Goal: Task Accomplishment & Management: Use online tool/utility

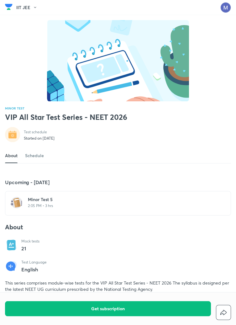
click at [51, 208] on p "2:05 PM • 3 hrs" at bounding box center [122, 205] width 188 height 5
click at [46, 208] on p "2:05 PM • 3 hrs" at bounding box center [122, 205] width 188 height 5
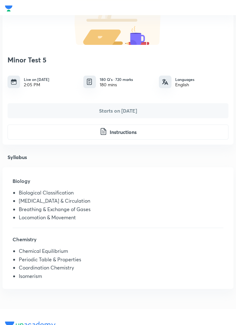
scroll to position [78, 0]
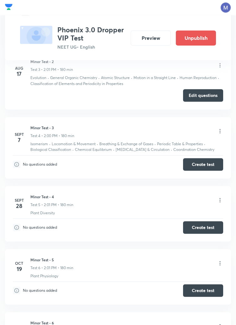
scroll to position [480, 0]
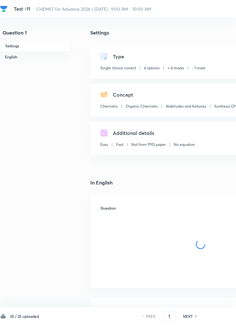
checkbox input "true"
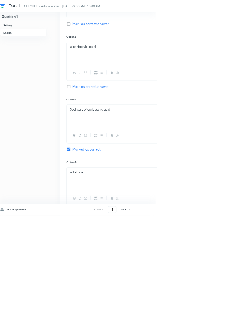
scroll to position [348, 0]
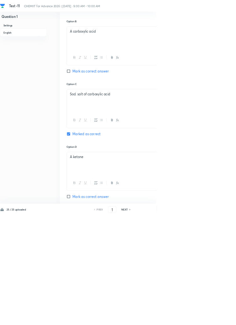
click at [191, 319] on h6 "NEXT" at bounding box center [188, 317] width 10 height 6
type input "2"
checkbox input "false"
checkbox input "true"
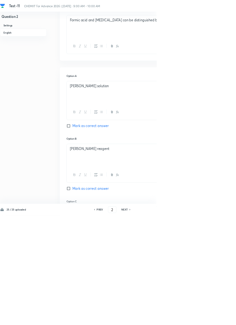
scroll to position [299, 0]
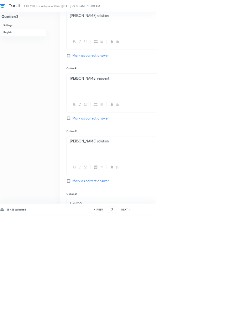
click at [196, 318] on icon at bounding box center [197, 316] width 2 height 3
type input "3"
checkbox input "false"
checkbox input "true"
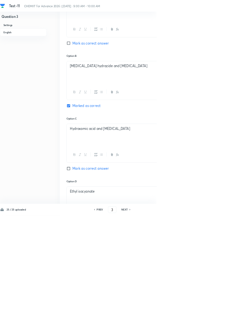
scroll to position [332, 0]
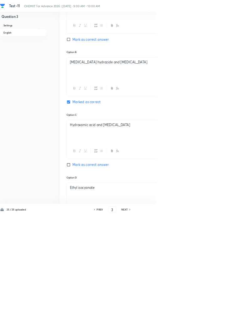
click at [197, 317] on icon at bounding box center [196, 316] width 1 height 2
type input "4"
checkbox input "false"
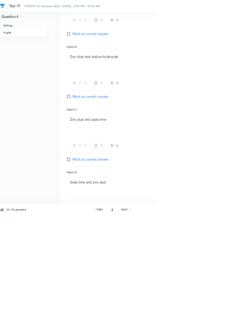
checkbox input "true"
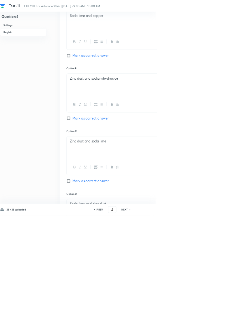
scroll to position [343, 0]
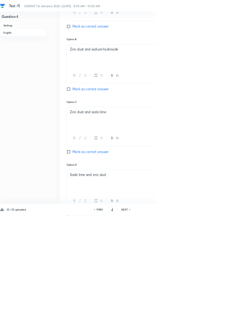
click at [197, 317] on icon at bounding box center [196, 316] width 1 height 2
type input "5"
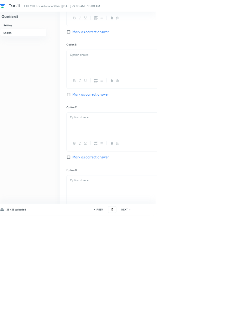
checkbox input "false"
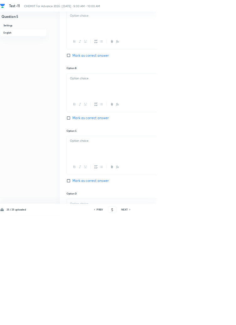
checkbox input "true"
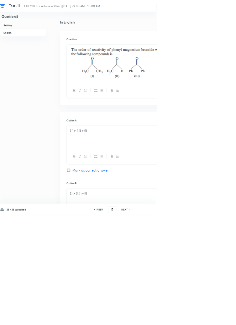
scroll to position [157, 0]
click at [196, 318] on icon at bounding box center [197, 316] width 2 height 3
type input "6"
checkbox input "false"
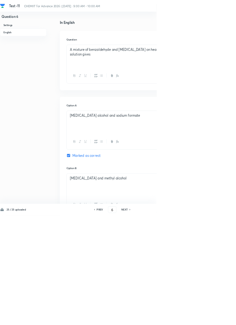
checkbox input "true"
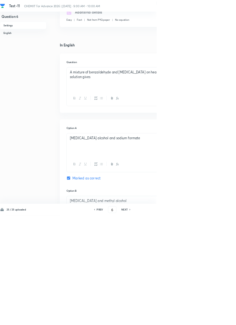
scroll to position [126, 0]
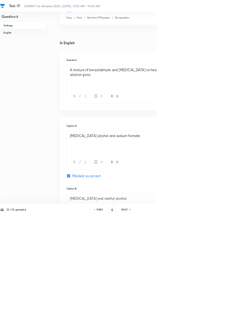
click at [197, 317] on icon at bounding box center [196, 316] width 1 height 2
type input "7"
checkbox input "false"
checkbox input "true"
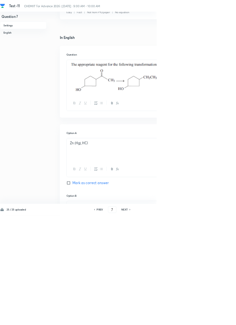
click at [153, 319] on h6 "PREV" at bounding box center [151, 317] width 10 height 6
type input "6"
checkbox input "false"
checkbox input "true"
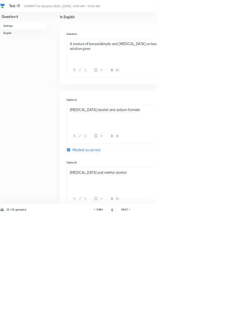
scroll to position [333, 0]
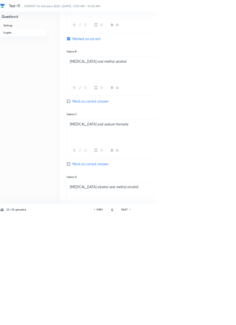
click at [196, 318] on icon at bounding box center [197, 316] width 2 height 3
type input "7"
checkbox input "false"
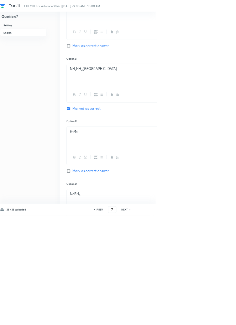
checkbox input "true"
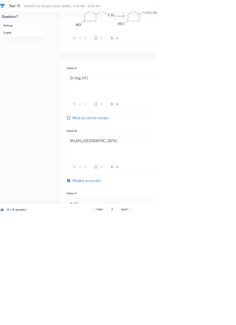
scroll to position [338, 0]
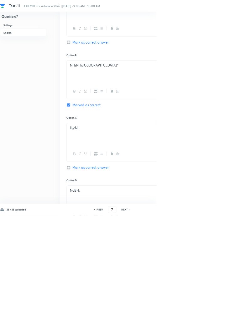
click at [191, 319] on h6 "NEXT" at bounding box center [188, 317] width 10 height 6
type input "8"
checkbox input "true"
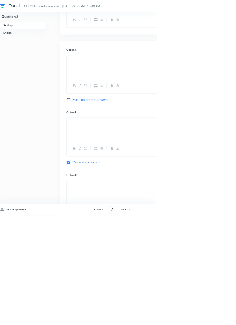
scroll to position [309, 0]
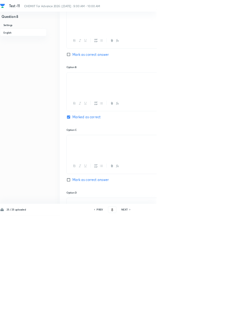
click at [197, 317] on icon at bounding box center [196, 316] width 1 height 2
type input "9"
checkbox input "true"
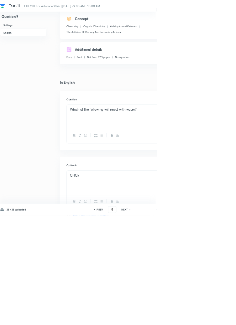
scroll to position [324, 0]
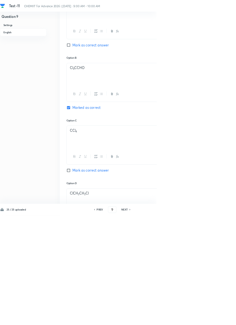
click at [196, 318] on icon at bounding box center [197, 316] width 2 height 3
type input "10"
checkbox input "false"
checkbox input "true"
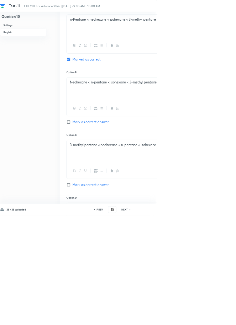
scroll to position [294, 0]
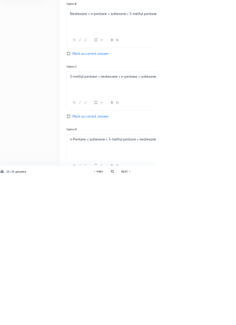
scroll to position [351, 0]
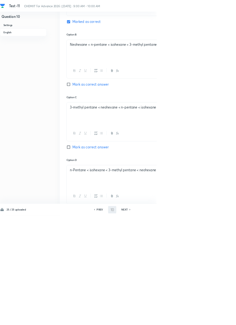
type input "11"
checkbox input "false"
checkbox input "true"
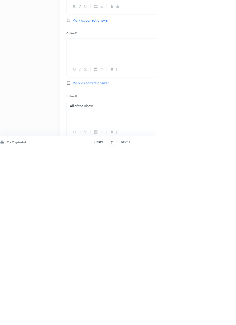
scroll to position [345, 0]
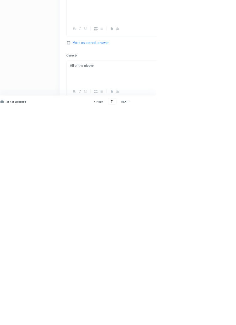
click at [150, 319] on h6 "PREV" at bounding box center [151, 317] width 10 height 6
type input "10"
checkbox input "false"
checkbox input "true"
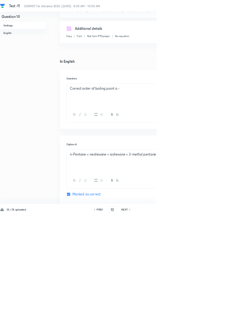
scroll to position [0, 0]
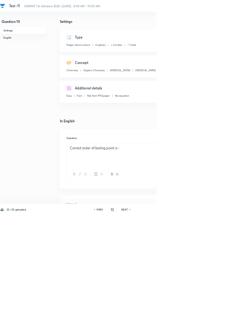
click at [197, 317] on icon at bounding box center [196, 316] width 1 height 2
type input "11"
checkbox input "false"
checkbox input "true"
click at [196, 318] on icon at bounding box center [197, 316] width 2 height 3
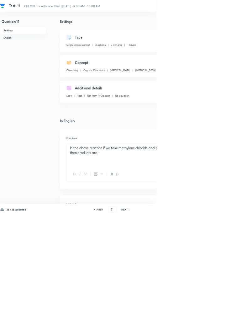
type input "12"
checkbox input "false"
checkbox input "true"
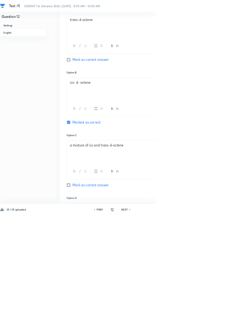
scroll to position [299, 0]
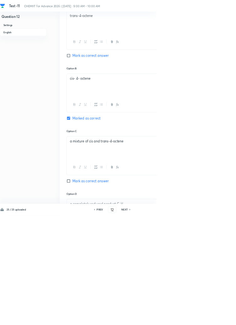
click at [197, 317] on icon at bounding box center [196, 316] width 1 height 2
type input "13"
checkbox input "false"
checkbox input "true"
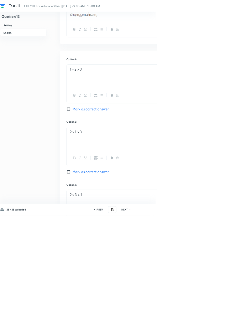
scroll to position [334, 0]
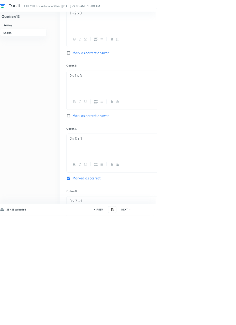
click at [196, 318] on icon at bounding box center [197, 316] width 2 height 3
type input "14"
checkbox input "true"
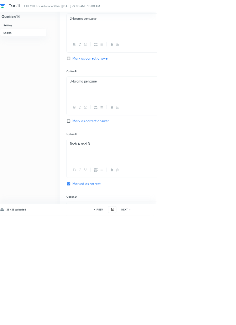
scroll to position [320, 0]
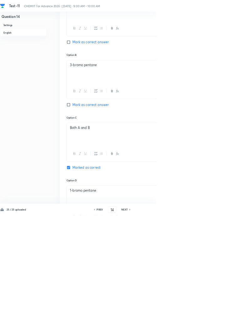
click at [191, 319] on h6 "NEXT" at bounding box center [188, 317] width 10 height 6
type input "15"
checkbox input "false"
checkbox input "true"
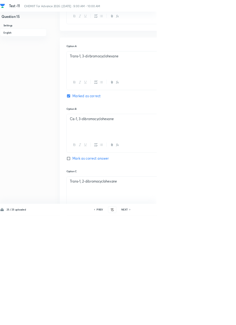
scroll to position [337, 0]
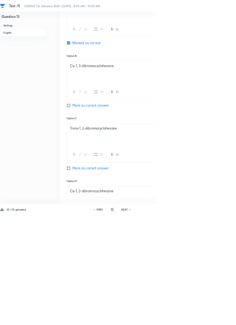
click at [191, 319] on h6 "NEXT" at bounding box center [188, 317] width 10 height 6
type input "16"
checkbox input "false"
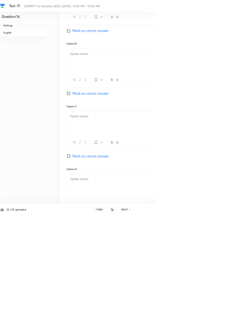
checkbox input "true"
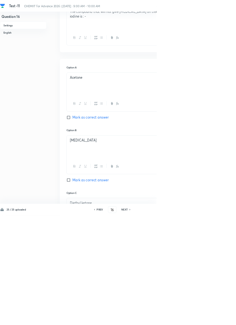
scroll to position [0, 0]
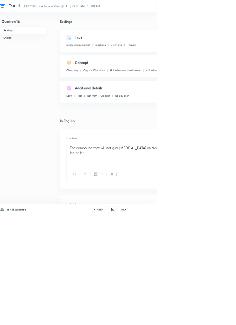
click at [196, 318] on icon at bounding box center [197, 316] width 2 height 3
type input "17"
checkbox input "false"
checkbox input "true"
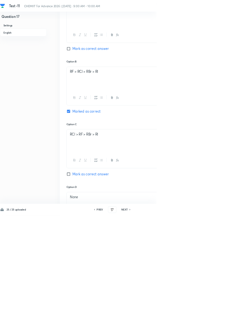
scroll to position [309, 0]
click at [106, 262] on input "Mark as correct answer" at bounding box center [104, 264] width 9 height 6
checkbox input "true"
checkbox input "false"
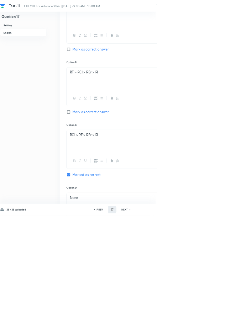
type input "18"
checkbox input "true"
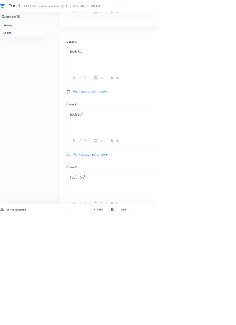
scroll to position [378, 0]
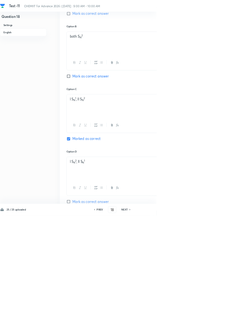
click at [105, 238] on div "I S N 2 , II S N 1" at bounding box center [201, 254] width 200 height 35
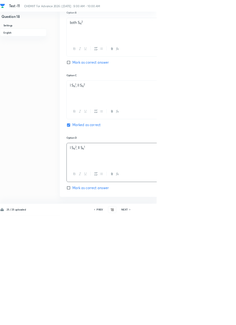
scroll to position [417, 0]
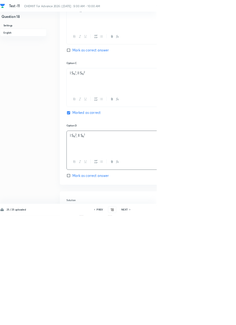
click at [108, 202] on p "I S N 2 , II S N 1" at bounding box center [200, 204] width 191 height 7
click at [125, 201] on div "I-S N 2 , II S N 1" at bounding box center [201, 215] width 200 height 35
click at [126, 204] on p "I-S N 2 , II S N 1" at bounding box center [200, 204] width 191 height 7
click at [123, 201] on div "I-S N 2 , II S N 1" at bounding box center [201, 215] width 200 height 35
click at [122, 204] on p "I-S N 2 , II S N 1" at bounding box center [200, 204] width 191 height 7
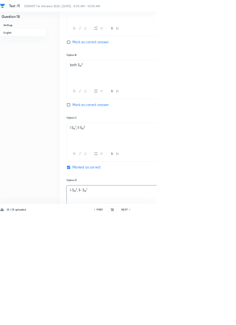
scroll to position [333, 0]
click at [107, 193] on p "I S N 1 , II S N 2" at bounding box center [200, 194] width 191 height 7
click at [123, 192] on p "I- S N 1 , II S N 2" at bounding box center [200, 194] width 191 height 7
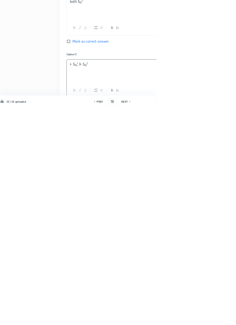
scroll to position [270, 0]
checkbox input "true"
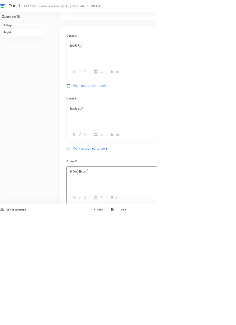
checkbox input "false"
type input "19"
checkbox input "false"
checkbox input "true"
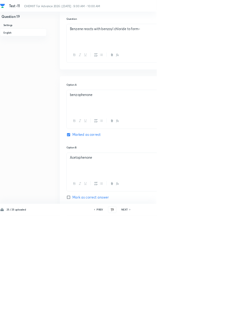
scroll to position [181, 0]
click at [196, 318] on icon at bounding box center [197, 316] width 2 height 3
type input "20"
checkbox input "false"
checkbox input "true"
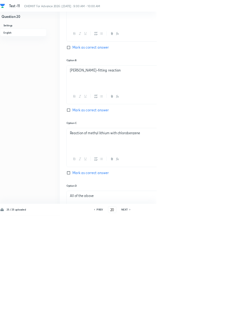
scroll to position [333, 0]
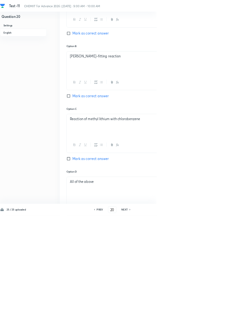
click at [189, 319] on h6 "NEXT" at bounding box center [188, 317] width 10 height 6
type input "21"
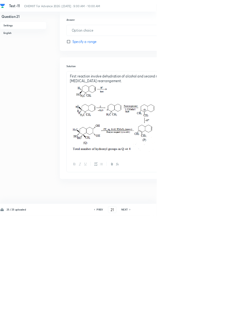
scroll to position [0, 0]
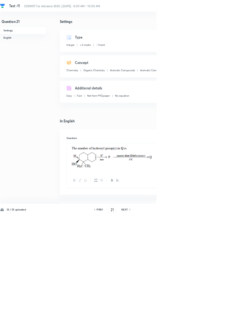
type input "4"
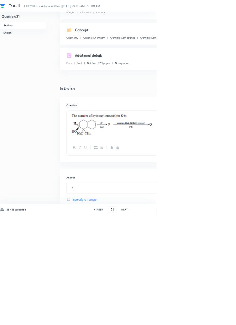
scroll to position [76, 0]
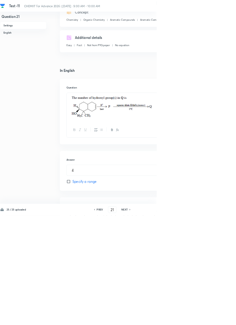
click at [189, 319] on h6 "NEXT" at bounding box center [188, 317] width 10 height 6
type input "22"
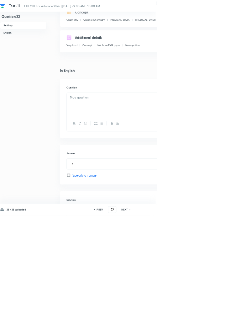
scroll to position [0, 0]
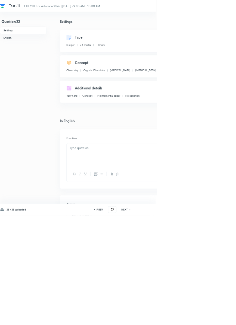
type input "8"
click at [236, 231] on p "The maximum number of isomers (including stereoisomers) that are possible on mo…" at bounding box center [200, 227] width 191 height 14
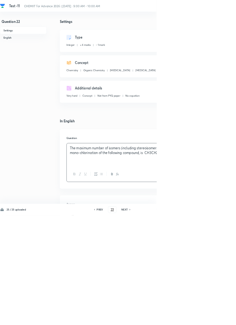
click at [220, 231] on p "The maximum number of isomers (including stereoisomers) that are possible on mo…" at bounding box center [200, 227] width 191 height 14
click at [236, 233] on p "The maximum number of isomers (including stereoisomers) that are possible on mo…" at bounding box center [200, 227] width 191 height 14
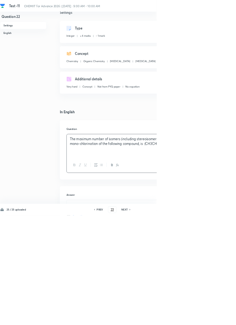
scroll to position [56, 0]
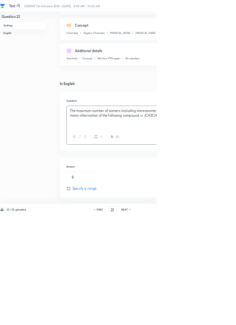
type input "23"
type input "5"
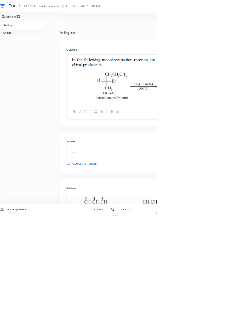
scroll to position [136, 0]
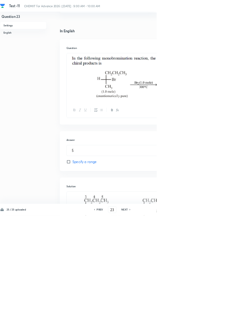
click at [196, 318] on icon at bounding box center [197, 316] width 2 height 3
type input "24"
type input "5"
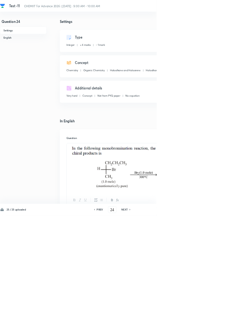
click at [150, 319] on h6 "PREV" at bounding box center [151, 317] width 10 height 6
type input "23"
type input "5"
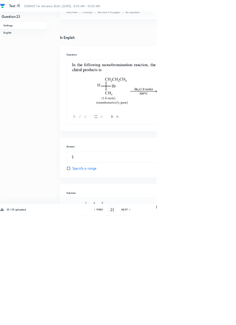
scroll to position [127, 0]
click at [196, 318] on icon at bounding box center [197, 316] width 2 height 3
type input "24"
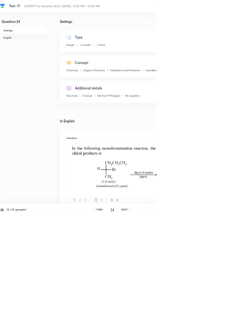
type input "5"
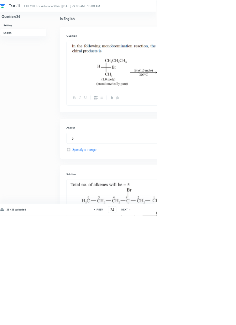
scroll to position [157, 0]
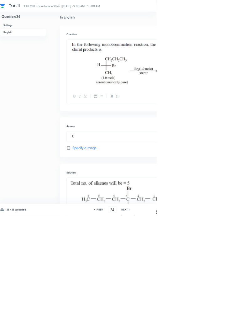
click at [153, 319] on h6 "PREV" at bounding box center [151, 317] width 10 height 6
type input "23"
type input "5"
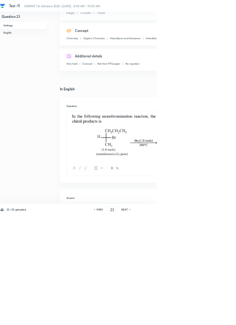
scroll to position [48, 0]
click at [196, 318] on icon at bounding box center [197, 316] width 2 height 3
type input "24"
type input "5"
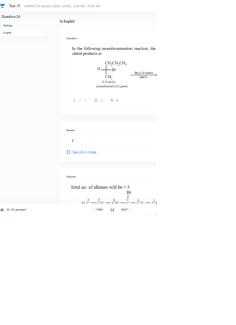
scroll to position [164, 0]
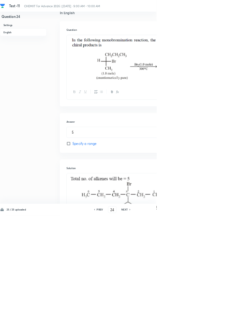
click at [196, 318] on icon at bounding box center [197, 316] width 2 height 3
type input "25"
type input "4"
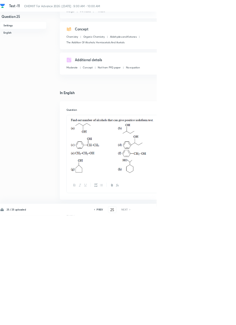
scroll to position [65, 0]
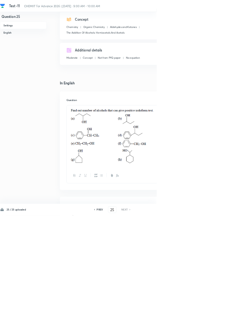
click at [236, 226] on div "Question 25 Settings English Settings Type Integer + 4 marks - 1 mark Edit Conc…" at bounding box center [178, 235] width 357 height 541
click at [236, 218] on div "Question 25 Settings English Settings Type Integer + 4 marks - 1 mark Edit Conc…" at bounding box center [178, 235] width 357 height 541
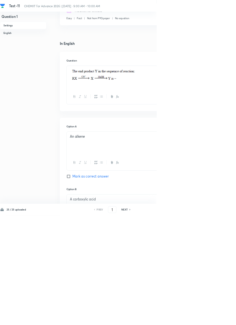
scroll to position [117, 0]
click at [197, 318] on icon at bounding box center [197, 316] width 2 height 3
type input "2"
checkbox input "false"
checkbox input "true"
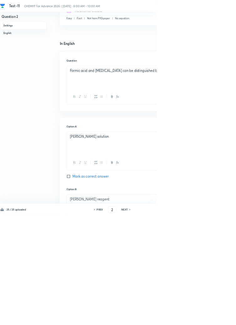
click at [197, 317] on icon at bounding box center [196, 316] width 1 height 2
type input "3"
checkbox input "false"
checkbox input "true"
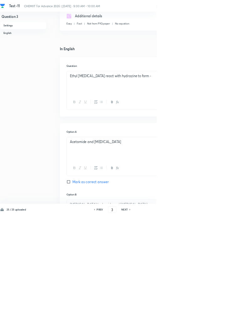
click at [196, 318] on icon at bounding box center [197, 316] width 2 height 3
type input "4"
checkbox input "false"
checkbox input "true"
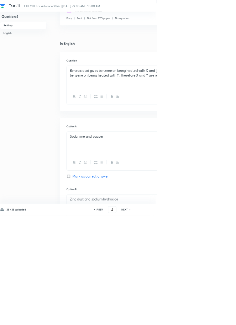
click at [197, 318] on icon at bounding box center [197, 316] width 2 height 3
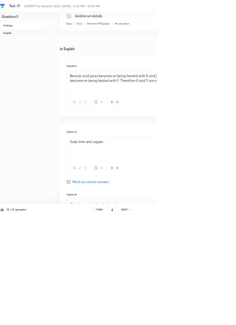
type input "5"
checkbox input "false"
checkbox input "true"
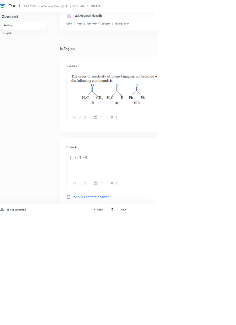
click at [193, 325] on div "25 / 25 uploaded PREV 5 ​ NEXT Remove Save" at bounding box center [178, 317] width 357 height 18
click at [195, 325] on div "25 / 25 uploaded PREV 5 ​ NEXT Remove Save" at bounding box center [178, 317] width 357 height 18
click at [197, 317] on icon at bounding box center [196, 316] width 1 height 2
type input "6"
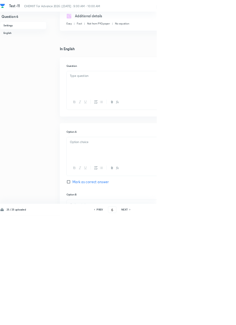
checkbox input "false"
checkbox input "true"
click at [197, 317] on icon at bounding box center [196, 316] width 1 height 2
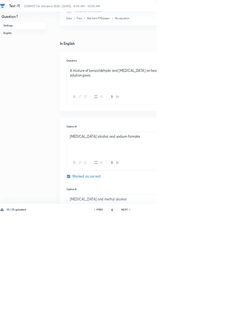
type input "7"
checkbox input "false"
checkbox input "true"
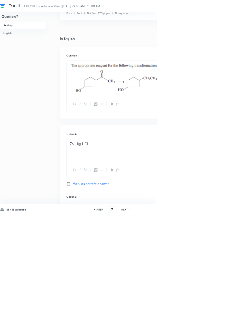
scroll to position [121, 0]
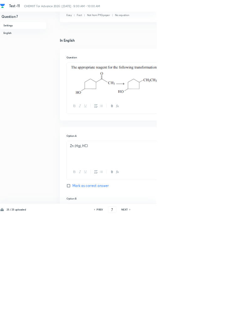
click at [190, 319] on h6 "NEXT" at bounding box center [188, 317] width 10 height 6
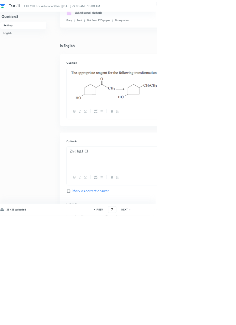
type input "8"
checkbox input "true"
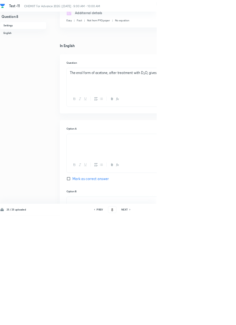
click at [196, 318] on icon at bounding box center [197, 316] width 2 height 3
type input "9"
checkbox input "true"
click at [191, 319] on h6 "NEXT" at bounding box center [188, 317] width 10 height 6
type input "10"
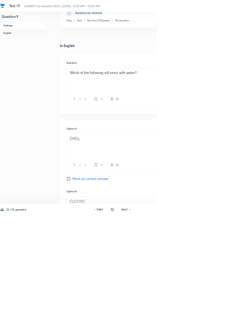
checkbox input "false"
checkbox input "true"
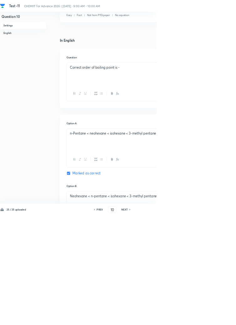
click at [191, 319] on h6 "NEXT" at bounding box center [188, 317] width 10 height 6
type input "11"
checkbox input "false"
checkbox input "true"
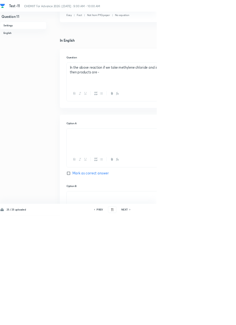
click at [190, 319] on h6 "NEXT" at bounding box center [188, 317] width 10 height 6
type input "12"
checkbox input "false"
checkbox input "true"
click at [191, 319] on h6 "NEXT" at bounding box center [188, 317] width 10 height 6
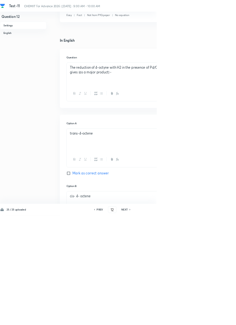
type input "13"
checkbox input "false"
checkbox input "true"
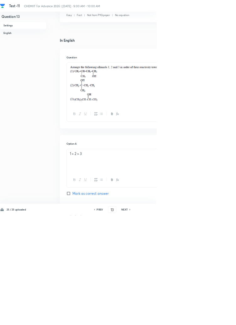
click at [190, 319] on h6 "NEXT" at bounding box center [188, 317] width 10 height 6
type input "14"
checkbox input "true"
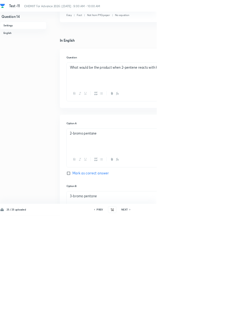
click at [189, 319] on h6 "NEXT" at bounding box center [188, 317] width 10 height 6
type input "15"
checkbox input "false"
checkbox input "true"
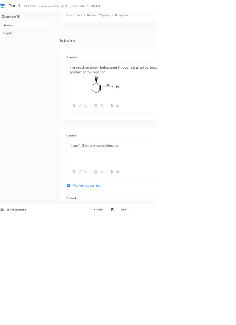
click at [197, 317] on icon at bounding box center [196, 316] width 1 height 2
type input "16"
checkbox input "false"
checkbox input "true"
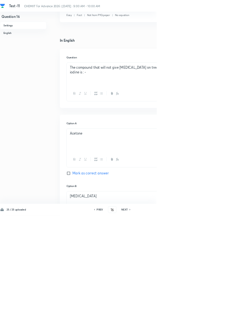
click at [196, 318] on icon at bounding box center [197, 316] width 2 height 3
type input "17"
checkbox input "true"
click at [196, 318] on icon at bounding box center [197, 316] width 2 height 3
type input "18"
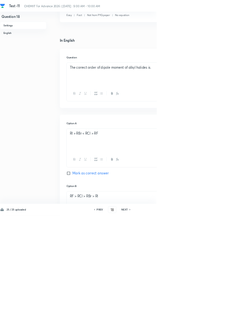
checkbox input "false"
checkbox input "true"
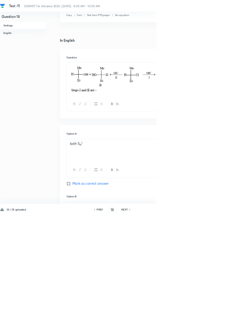
click at [196, 318] on icon at bounding box center [197, 316] width 2 height 3
type input "19"
checkbox input "false"
checkbox input "true"
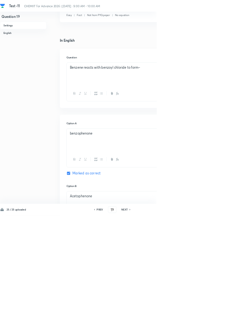
click at [151, 319] on h6 "PREV" at bounding box center [151, 317] width 10 height 6
type input "18"
checkbox input "false"
checkbox input "true"
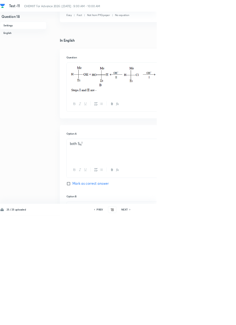
click at [149, 319] on h6 "PREV" at bounding box center [151, 317] width 10 height 6
type input "17"
checkbox input "false"
checkbox input "true"
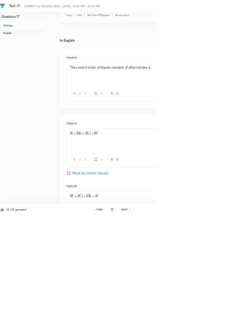
click at [152, 319] on h6 "PREV" at bounding box center [151, 317] width 10 height 6
type input "16"
checkbox input "true"
click at [155, 319] on h6 "PREV" at bounding box center [151, 317] width 10 height 6
type input "15"
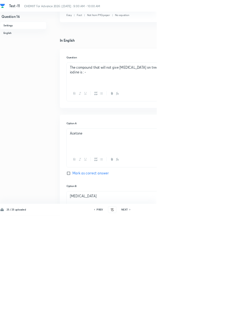
checkbox input "false"
checkbox input "true"
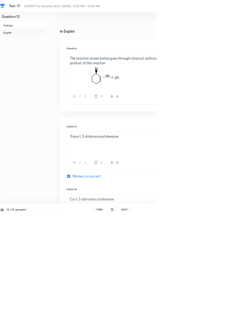
scroll to position [138, 0]
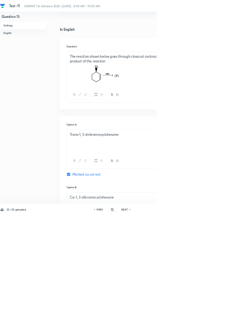
click at [196, 318] on icon at bounding box center [197, 316] width 2 height 3
type input "16"
checkbox input "false"
checkbox input "true"
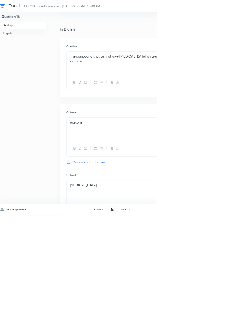
click at [196, 318] on icon at bounding box center [197, 316] width 2 height 3
type input "17"
checkbox input "true"
click at [197, 317] on icon at bounding box center [196, 316] width 1 height 2
type input "18"
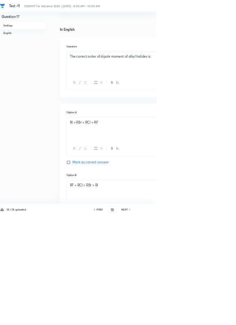
checkbox input "false"
checkbox input "true"
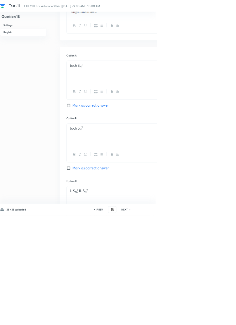
scroll to position [378, 0]
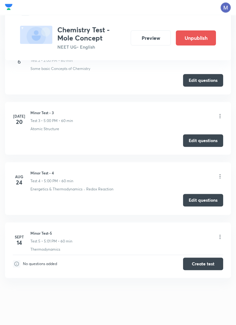
click at [203, 202] on button "Edit questions" at bounding box center [203, 200] width 40 height 13
click at [199, 201] on button "Edit questions" at bounding box center [203, 200] width 40 height 13
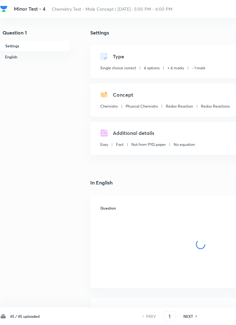
checkbox input "true"
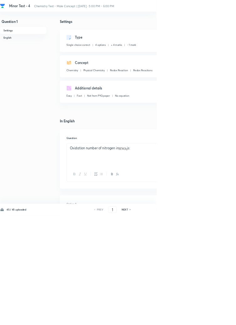
click at [197, 317] on icon at bounding box center [196, 316] width 1 height 2
type input "2"
checkbox input "false"
checkbox input "true"
click at [197, 318] on icon at bounding box center [197, 316] width 2 height 3
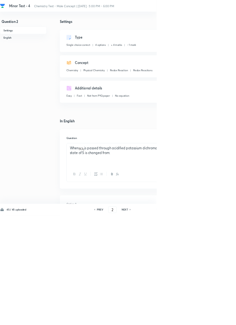
type input "3"
checkbox input "false"
checkbox input "true"
click at [197, 317] on icon at bounding box center [196, 316] width 1 height 2
type input "4"
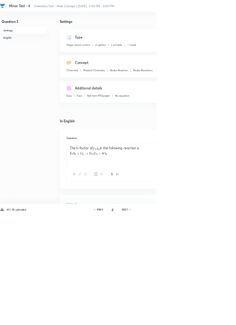
checkbox input "true"
click at [197, 317] on icon at bounding box center [196, 316] width 1 height 2
type input "5"
checkbox input "false"
checkbox input "true"
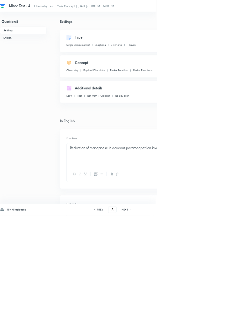
click at [197, 317] on icon at bounding box center [196, 316] width 1 height 2
type input "6"
checkbox input "false"
checkbox input "true"
click at [196, 318] on icon at bounding box center [197, 316] width 2 height 3
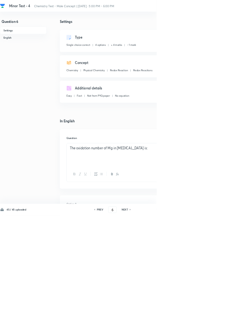
type input "7"
checkbox input "false"
checkbox input "true"
click at [197, 317] on icon at bounding box center [196, 316] width 1 height 2
type input "8"
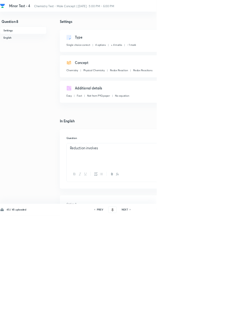
checkbox input "false"
checkbox input "true"
click at [197, 317] on icon at bounding box center [196, 316] width 1 height 2
type input "9"
checkbox input "false"
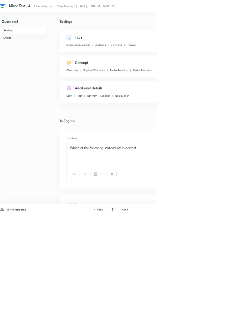
checkbox input "true"
click at [197, 318] on icon at bounding box center [197, 316] width 2 height 3
type input "10"
checkbox input "false"
checkbox input "true"
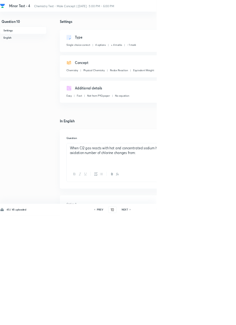
click at [197, 318] on icon at bounding box center [197, 316] width 2 height 3
type input "11"
checkbox input "false"
checkbox input "true"
click at [197, 318] on icon at bounding box center [197, 316] width 2 height 3
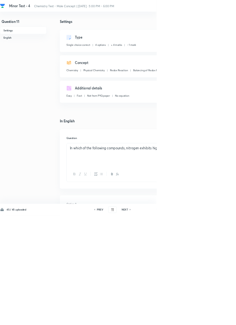
type input "12"
checkbox input "false"
checkbox input "true"
click at [197, 317] on icon at bounding box center [196, 316] width 1 height 2
type input "13"
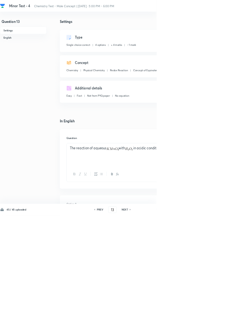
checkbox input "false"
checkbox input "true"
click at [197, 317] on icon at bounding box center [196, 316] width 1 height 2
type input "14"
checkbox input "false"
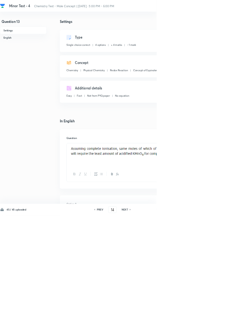
checkbox input "true"
click at [197, 317] on icon at bounding box center [196, 316] width 1 height 2
type input "15"
checkbox input "false"
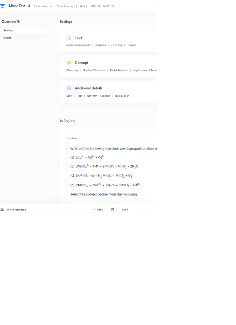
checkbox input "true"
click at [197, 317] on icon at bounding box center [196, 316] width 1 height 2
type input "16"
checkbox input "false"
checkbox input "true"
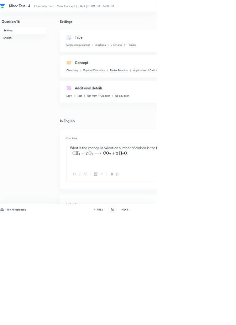
click at [197, 317] on icon at bounding box center [196, 316] width 1 height 2
type input "17"
checkbox input "true"
click at [197, 317] on icon at bounding box center [196, 316] width 1 height 2
type input "18"
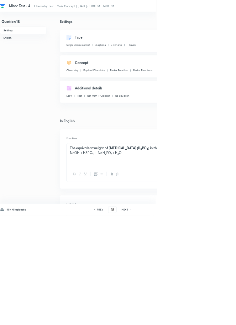
checkbox input "false"
checkbox input "true"
click at [197, 317] on icon at bounding box center [196, 316] width 1 height 2
type input "19"
checkbox input "false"
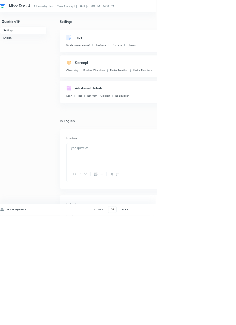
checkbox input "true"
click at [197, 317] on icon at bounding box center [196, 316] width 1 height 2
type input "20"
checkbox input "false"
checkbox input "true"
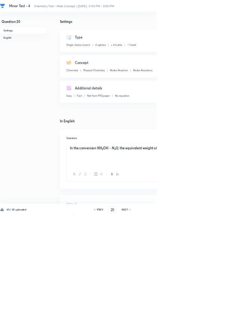
click at [197, 317] on icon at bounding box center [196, 316] width 1 height 2
type input "21"
checkbox input "false"
checkbox input "true"
click at [197, 317] on icon at bounding box center [196, 316] width 1 height 2
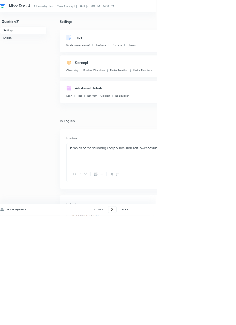
type input "22"
checkbox input "false"
checkbox input "true"
click at [197, 317] on icon at bounding box center [196, 316] width 1 height 2
type input "23"
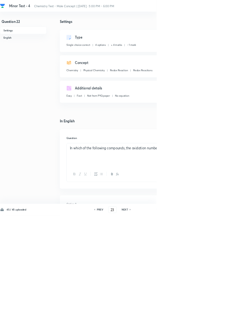
checkbox input "false"
checkbox input "true"
click at [197, 318] on icon at bounding box center [197, 316] width 2 height 3
type input "24"
checkbox input "true"
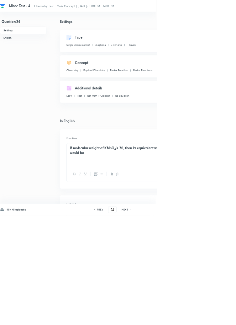
click at [197, 318] on icon at bounding box center [197, 316] width 2 height 3
type input "25"
checkbox input "false"
checkbox input "true"
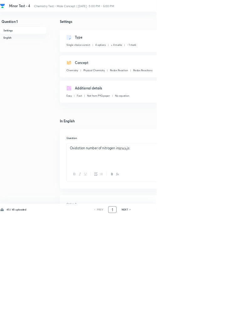
click at [171, 322] on input "1" at bounding box center [170, 316] width 12 height 11
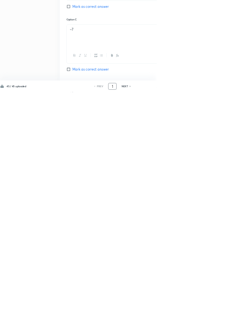
scroll to position [298, 0]
type input "28"
checkbox input "true"
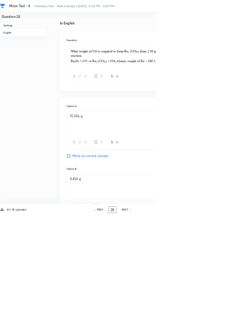
scroll to position [0, 0]
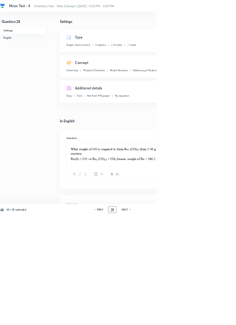
click at [172, 322] on input "28" at bounding box center [170, 316] width 12 height 11
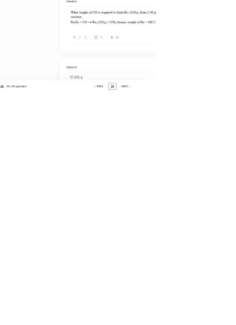
scroll to position [143, 0]
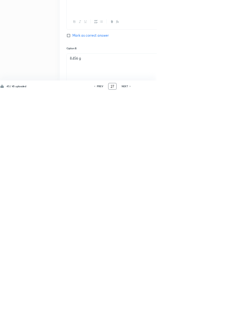
type input "27"
checkbox input "false"
checkbox input "true"
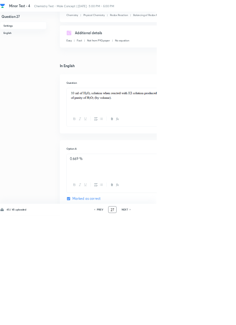
scroll to position [0, 0]
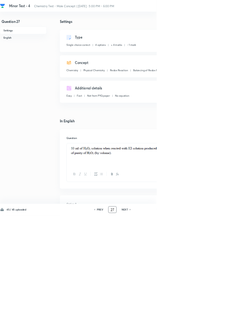
click at [172, 322] on input "27" at bounding box center [170, 316] width 12 height 11
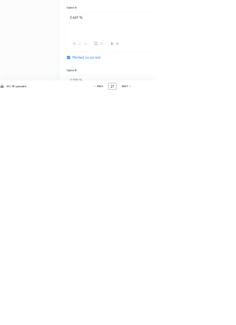
scroll to position [143, 0]
type input "2"
type input "25"
checkbox input "false"
checkbox input "true"
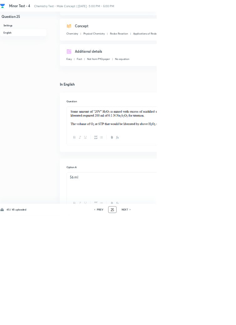
scroll to position [309, 0]
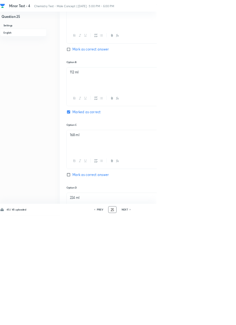
click at [197, 318] on icon at bounding box center [197, 316] width 2 height 3
type input "26"
checkbox input "false"
checkbox input "true"
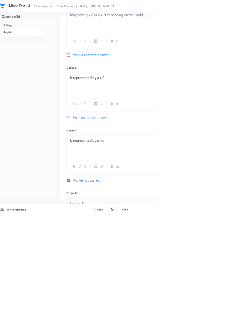
click at [155, 319] on h6 "PREV" at bounding box center [151, 317] width 10 height 6
type input "25"
checkbox input "false"
checkbox input "true"
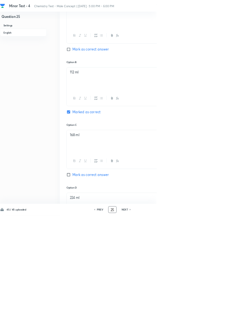
click at [171, 322] on input "25" at bounding box center [170, 316] width 12 height 11
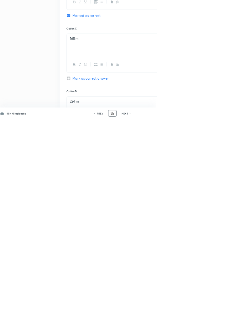
scroll to position [354, 0]
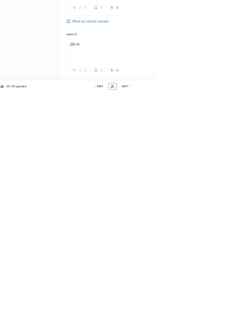
type input "2"
type input "29"
checkbox input "false"
checkbox input "true"
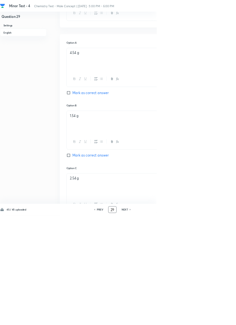
scroll to position [248, 0]
click at [171, 322] on input "29" at bounding box center [170, 316] width 12 height 11
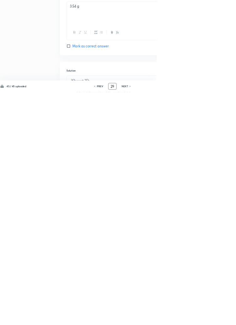
scroll to position [422, 0]
type input "2"
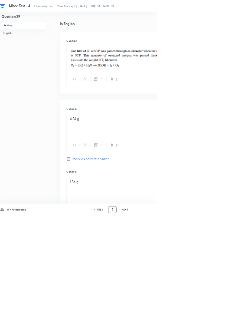
scroll to position [0, 0]
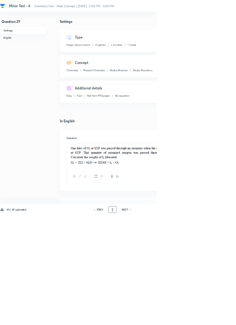
click at [171, 322] on input "2" at bounding box center [170, 316] width 12 height 11
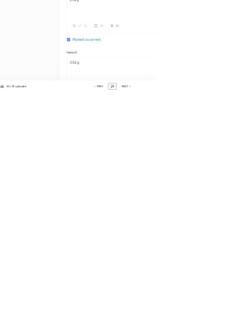
scroll to position [425, 0]
type input "2"
type input "25"
checkbox input "false"
checkbox input "true"
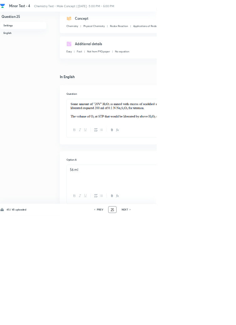
scroll to position [0, 0]
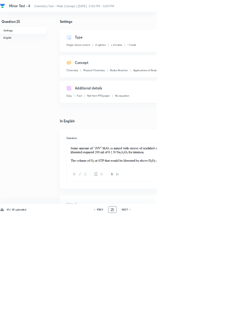
click at [197, 318] on icon at bounding box center [197, 316] width 2 height 3
type input "26"
checkbox input "false"
checkbox input "true"
click at [197, 318] on icon at bounding box center [197, 316] width 2 height 3
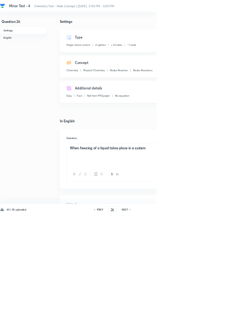
type input "27"
checkbox input "false"
checkbox input "true"
click at [197, 318] on icon at bounding box center [197, 316] width 2 height 3
type input "28"
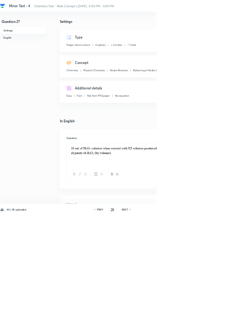
checkbox input "false"
checkbox input "true"
click at [196, 317] on icon at bounding box center [196, 316] width 1 height 2
type input "29"
checkbox input "false"
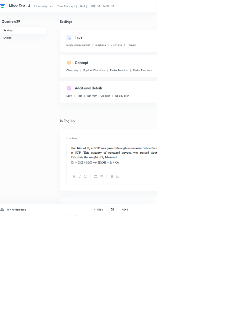
checkbox input "true"
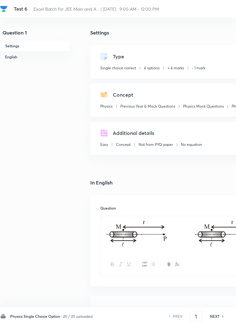
checkbox input "true"
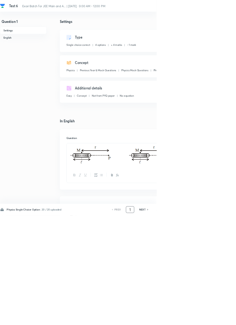
click at [198, 322] on input "1" at bounding box center [197, 316] width 12 height 11
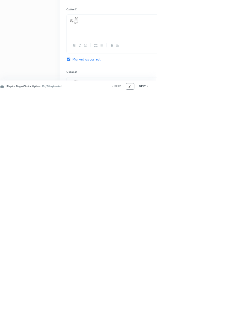
scroll to position [19, 0]
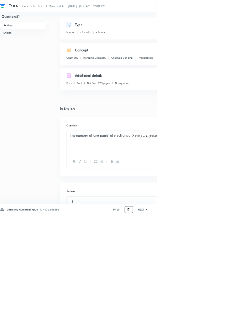
click at [197, 322] on input "51" at bounding box center [195, 316] width 12 height 11
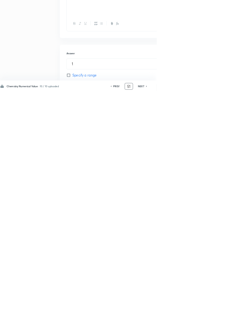
scroll to position [41, 0]
type input "5"
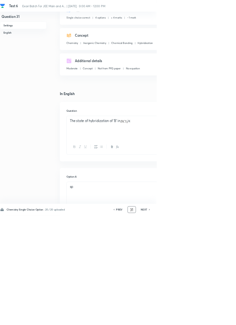
click at [180, 319] on h6 "PREV" at bounding box center [180, 317] width 10 height 6
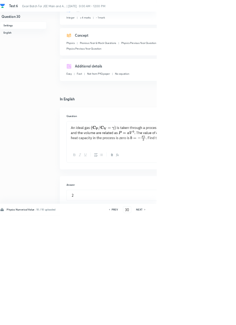
click at [213, 319] on h6 "NEXT" at bounding box center [211, 317] width 10 height 6
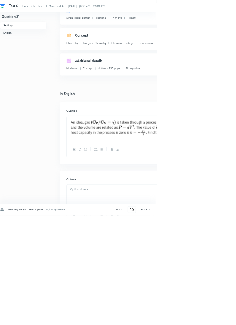
type input "31"
checkbox input "true"
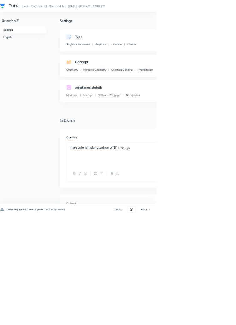
scroll to position [0, 0]
click at [227, 318] on icon at bounding box center [226, 316] width 2 height 3
type input "32"
checkbox input "false"
checkbox input "true"
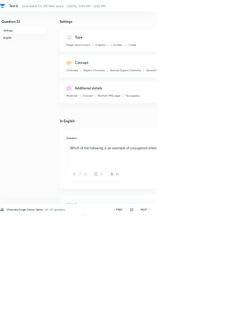
click at [226, 317] on icon at bounding box center [225, 316] width 1 height 2
type input "33"
checkbox input "false"
checkbox input "true"
click at [180, 319] on h6 "PREV" at bounding box center [180, 317] width 10 height 6
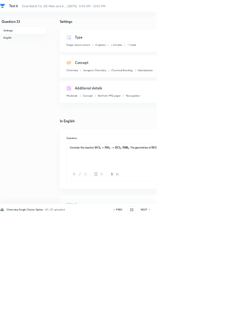
type input "32"
checkbox input "false"
checkbox input "true"
click at [221, 319] on h6 "NEXT" at bounding box center [218, 317] width 10 height 6
type input "33"
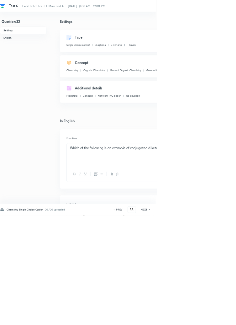
checkbox input "false"
checkbox input "true"
click at [221, 319] on h6 "NEXT" at bounding box center [218, 317] width 10 height 6
type input "34"
checkbox input "false"
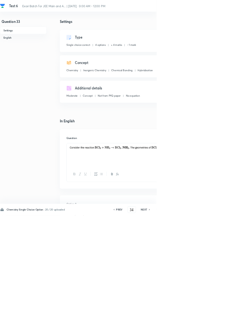
checkbox input "true"
click at [227, 318] on icon at bounding box center [226, 316] width 2 height 3
type input "35"
checkbox input "false"
checkbox input "true"
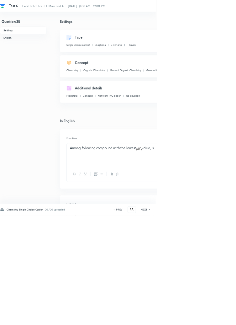
click at [219, 319] on h6 "NEXT" at bounding box center [218, 317] width 10 height 6
type input "36"
checkbox input "false"
checkbox input "true"
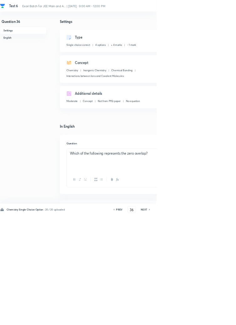
click at [226, 318] on icon at bounding box center [226, 316] width 2 height 3
type input "37"
checkbox input "false"
checkbox input "true"
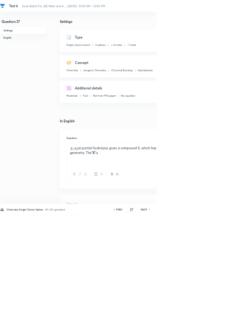
click at [226, 317] on icon at bounding box center [225, 316] width 1 height 2
type input "38"
checkbox input "true"
click at [226, 318] on icon at bounding box center [226, 316] width 2 height 3
type input "39"
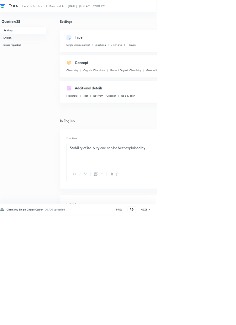
checkbox input "false"
checkbox input "true"
click at [226, 318] on icon at bounding box center [226, 316] width 2 height 3
type input "40"
checkbox input "true"
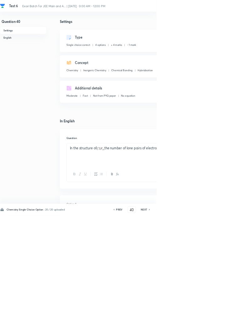
click at [226, 318] on icon at bounding box center [226, 316] width 2 height 3
type input "41"
checkbox input "false"
checkbox input "true"
click at [226, 317] on icon at bounding box center [225, 316] width 1 height 2
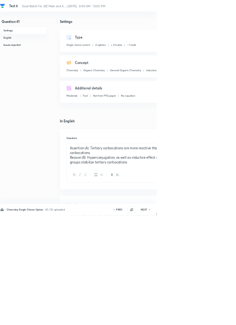
type input "42"
checkbox input "false"
checkbox input "true"
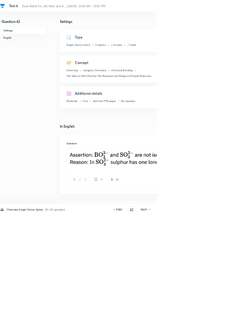
click at [226, 317] on icon at bounding box center [225, 316] width 1 height 2
type input "43"
checkbox input "false"
checkbox input "true"
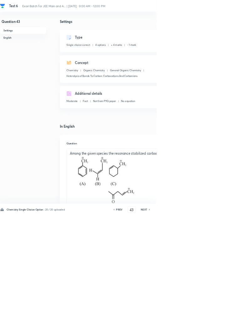
click at [226, 317] on icon at bounding box center [225, 316] width 1 height 2
type input "44"
checkbox input "false"
checkbox input "true"
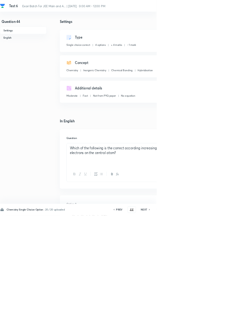
click at [182, 319] on h6 "PREV" at bounding box center [180, 317] width 10 height 6
type input "43"
checkbox input "false"
checkbox input "true"
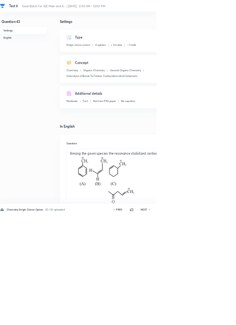
click at [226, 317] on icon at bounding box center [225, 316] width 1 height 2
type input "44"
checkbox input "false"
checkbox input "true"
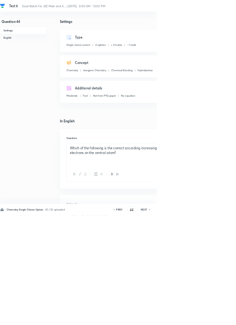
click at [227, 318] on icon at bounding box center [226, 316] width 2 height 3
type input "45"
checkbox input "false"
checkbox input "true"
click at [227, 318] on icon at bounding box center [226, 316] width 2 height 3
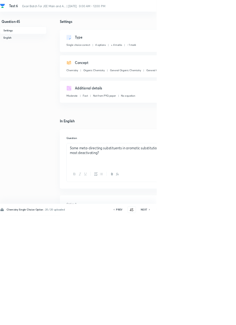
type input "46"
checkbox input "false"
checkbox input "true"
click at [226, 317] on icon at bounding box center [225, 316] width 1 height 2
type input "47"
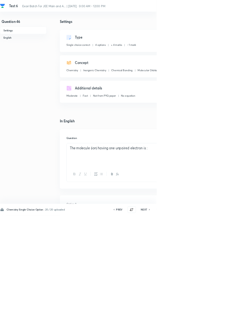
checkbox input "false"
checkbox input "true"
click at [227, 318] on icon at bounding box center [226, 316] width 2 height 3
type input "48"
checkbox input "true"
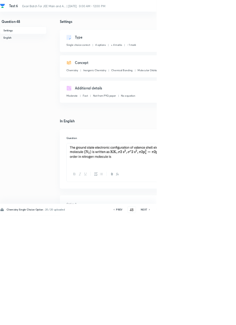
click at [226, 317] on icon at bounding box center [225, 316] width 1 height 2
type input "49"
checkbox input "false"
checkbox input "true"
click at [227, 318] on icon at bounding box center [226, 316] width 2 height 3
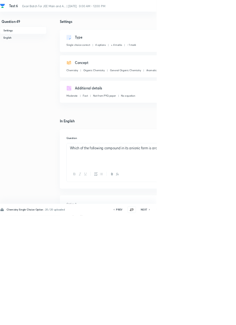
type input "50"
checkbox input "false"
checkbox input "true"
click at [226, 317] on icon at bounding box center [225, 316] width 1 height 2
click at [198, 322] on input "51" at bounding box center [195, 316] width 12 height 11
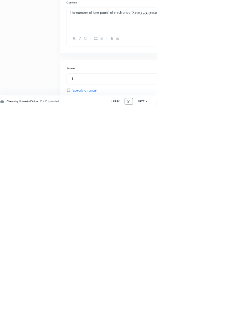
scroll to position [41, 0]
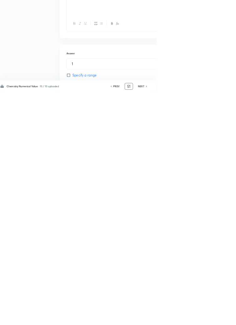
type input "5"
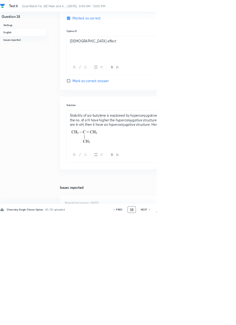
scroll to position [601, 0]
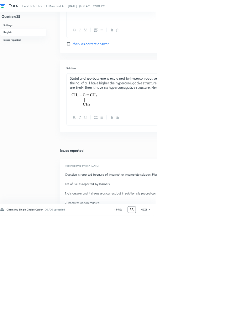
click at [227, 318] on icon at bounding box center [226, 316] width 2 height 3
type input "39"
checkbox input "false"
checkbox input "true"
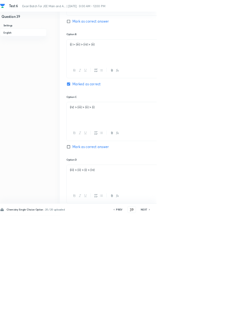
scroll to position [369, 0]
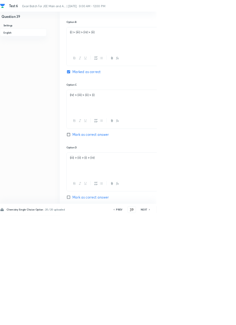
click at [219, 319] on h6 "NEXT" at bounding box center [218, 317] width 10 height 6
type input "40"
checkbox input "true"
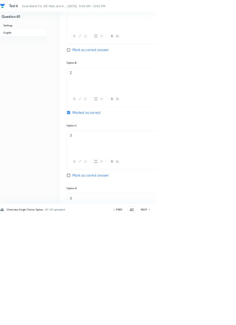
scroll to position [336, 0]
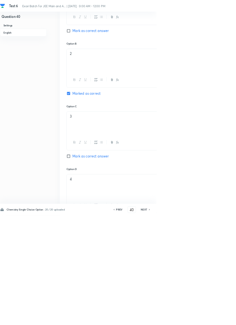
click at [206, 325] on div at bounding box center [118, 162] width 236 height 325
click at [201, 322] on input "40" at bounding box center [199, 316] width 12 height 11
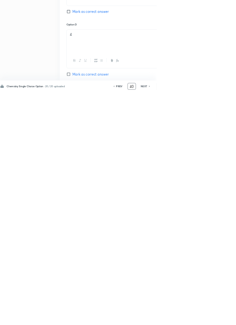
scroll to position [382, 0]
click at [218, 319] on h6 "NEXT" at bounding box center [218, 317] width 10 height 6
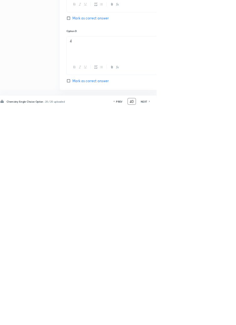
type input "41"
checkbox input "false"
checkbox input "true"
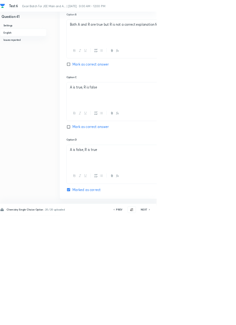
click at [227, 318] on icon at bounding box center [226, 316] width 2 height 3
type input "42"
checkbox input "false"
checkbox input "true"
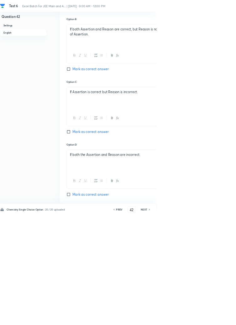
click at [221, 319] on h6 "NEXT" at bounding box center [218, 317] width 10 height 6
type input "43"
checkbox input "false"
checkbox input "true"
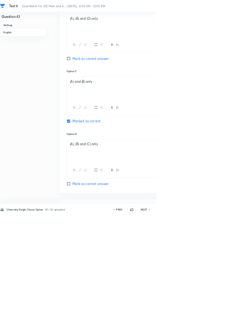
scroll to position [0, 0]
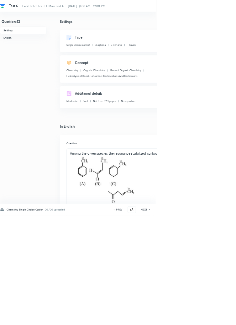
click at [223, 319] on h6 "NEXT" at bounding box center [218, 317] width 10 height 6
type input "44"
checkbox input "false"
checkbox input "true"
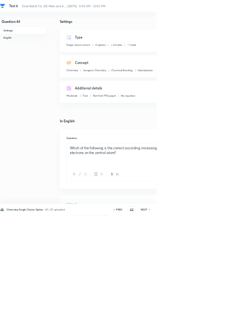
click at [227, 318] on icon at bounding box center [226, 316] width 2 height 3
type input "45"
checkbox input "false"
checkbox input "true"
click at [227, 318] on icon at bounding box center [226, 316] width 2 height 3
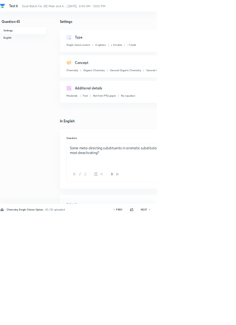
type input "46"
checkbox input "false"
checkbox input "true"
click at [227, 318] on icon at bounding box center [226, 316] width 2 height 3
type input "47"
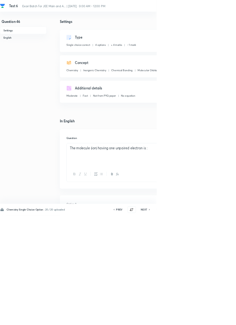
checkbox input "false"
checkbox input "true"
click at [226, 317] on icon at bounding box center [225, 316] width 1 height 2
type input "48"
checkbox input "true"
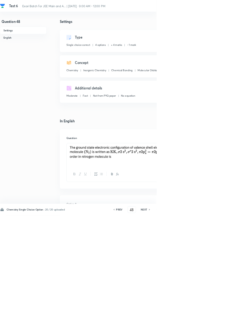
click at [226, 317] on icon at bounding box center [225, 316] width 1 height 2
type input "49"
checkbox input "false"
checkbox input "true"
click at [226, 318] on icon at bounding box center [226, 316] width 2 height 3
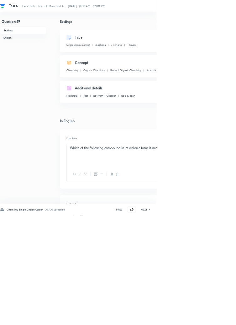
type input "50"
checkbox input "false"
checkbox input "true"
click at [227, 318] on icon at bounding box center [226, 316] width 2 height 3
click at [222, 317] on icon at bounding box center [221, 316] width 1 height 2
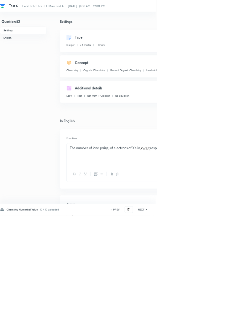
type input "52"
type input "3"
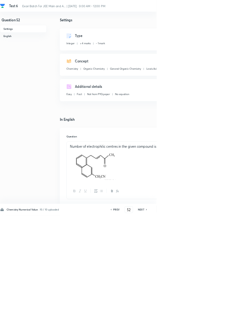
click at [222, 318] on icon at bounding box center [222, 316] width 2 height 3
type input "53"
type input "5"
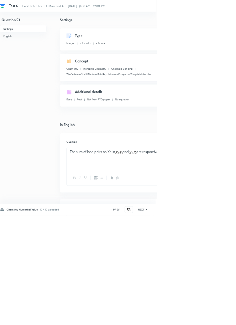
scroll to position [0, 0]
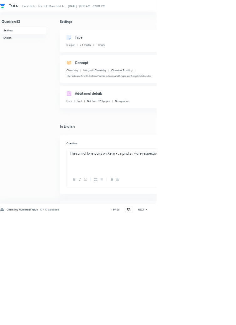
click at [222, 318] on icon at bounding box center [222, 316] width 2 height 3
type input "54"
type input "2"
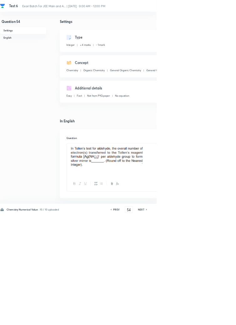
click at [222, 318] on icon at bounding box center [222, 316] width 2 height 3
type input "55"
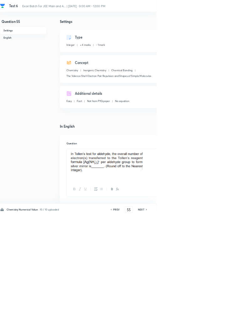
type input "2"
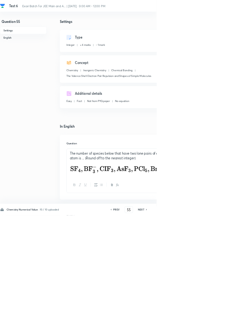
click at [181, 319] on h6 "PREV" at bounding box center [176, 317] width 10 height 6
type input "54"
type input "2"
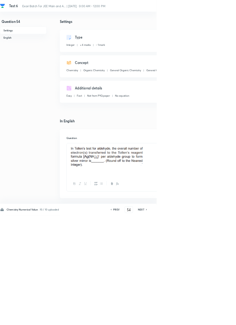
click at [217, 319] on h6 "NEXT" at bounding box center [213, 317] width 10 height 6
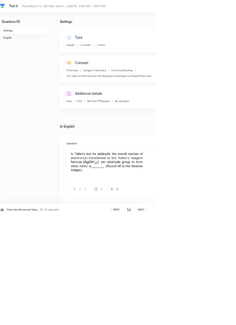
type input "55"
type input "2"
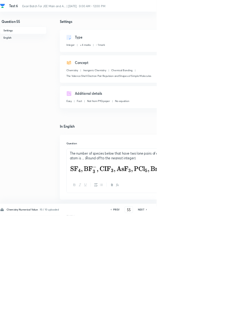
click at [222, 317] on icon at bounding box center [221, 316] width 1 height 2
type input "56"
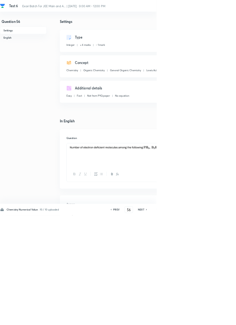
type input "2"
click at [222, 318] on icon at bounding box center [222, 316] width 2 height 3
type input "57"
type input "10"
click at [219, 325] on div "Chemistry Numerical Value · 10 / 10 uploaded PREV 57 ​ NEXT Remove Save" at bounding box center [178, 317] width 357 height 18
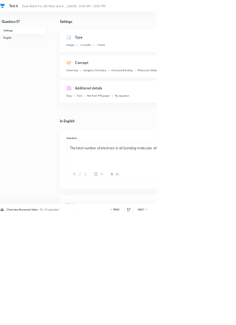
click at [222, 317] on icon at bounding box center [221, 316] width 1 height 2
type input "58"
type input "3"
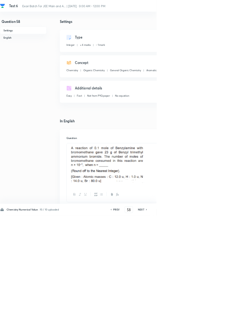
click at [216, 319] on h6 "NEXT" at bounding box center [213, 317] width 10 height 6
type input "59"
type input "10"
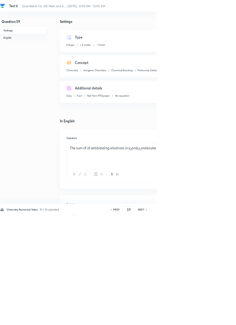
click at [222, 318] on icon at bounding box center [222, 316] width 2 height 3
type input "60"
type input "5"
click at [217, 319] on h6 "NEXT" at bounding box center [213, 317] width 10 height 6
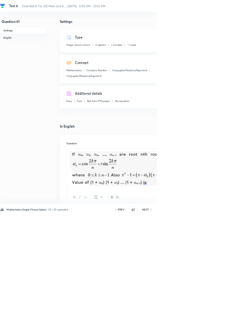
click at [184, 319] on h6 "PREV" at bounding box center [183, 317] width 10 height 6
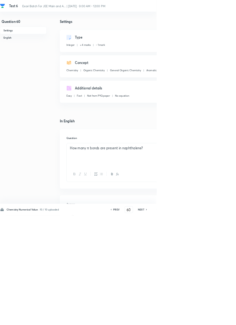
click at [176, 319] on h6 "PREV" at bounding box center [176, 317] width 10 height 6
type input "59"
type input "10"
click at [222, 318] on icon at bounding box center [222, 316] width 2 height 3
type input "60"
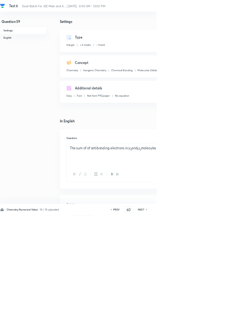
type input "5"
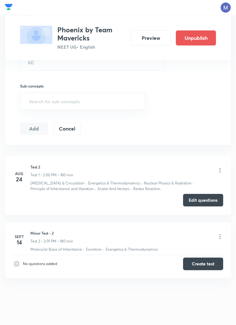
click at [202, 201] on button "Edit questions" at bounding box center [203, 200] width 40 height 13
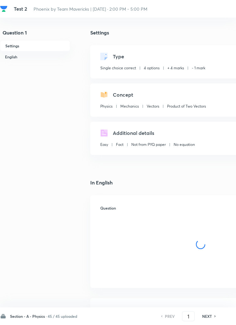
checkbox input "true"
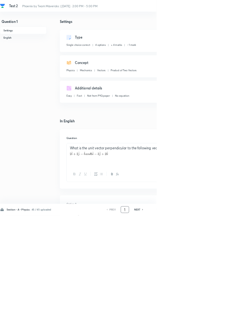
click at [191, 322] on input "1" at bounding box center [189, 316] width 12 height 11
click at [211, 319] on h6 "NEXT" at bounding box center [207, 317] width 10 height 6
type input "2"
checkbox input "true"
click at [191, 322] on input "2" at bounding box center [189, 316] width 12 height 11
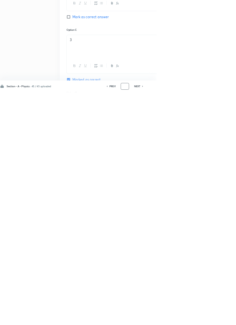
scroll to position [298, 0]
type input "46"
checkbox input "false"
checkbox input "true"
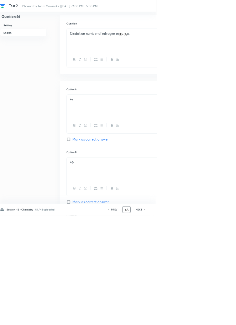
scroll to position [0, 0]
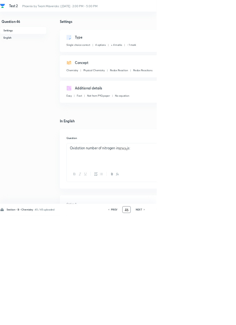
click at [218, 318] on icon at bounding box center [218, 316] width 2 height 3
type input "47"
checkbox input "false"
checkbox input "true"
click at [218, 317] on icon at bounding box center [217, 316] width 1 height 2
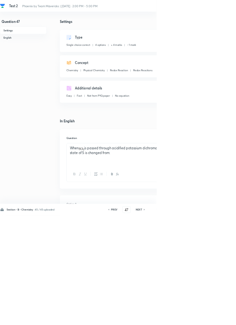
type input "48"
checkbox input "false"
checkbox input "true"
click at [218, 318] on icon at bounding box center [218, 316] width 2 height 3
type input "49"
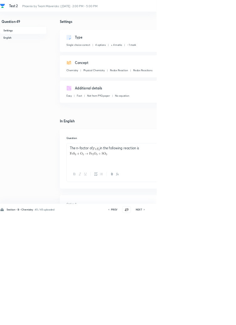
checkbox input "true"
click at [218, 318] on icon at bounding box center [218, 316] width 2 height 3
type input "50"
checkbox input "false"
checkbox input "true"
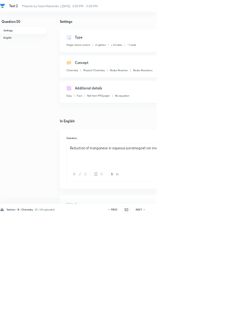
click at [218, 318] on icon at bounding box center [218, 316] width 2 height 3
type input "51"
checkbox input "false"
checkbox input "true"
click at [218, 318] on icon at bounding box center [218, 316] width 2 height 3
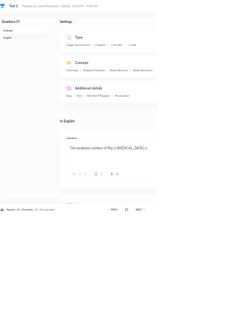
type input "52"
checkbox input "false"
checkbox input "true"
click at [213, 319] on h6 "NEXT" at bounding box center [210, 317] width 10 height 6
type input "53"
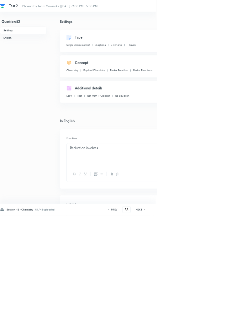
checkbox input "false"
checkbox input "true"
click at [218, 318] on icon at bounding box center [218, 316] width 2 height 3
type input "54"
checkbox input "false"
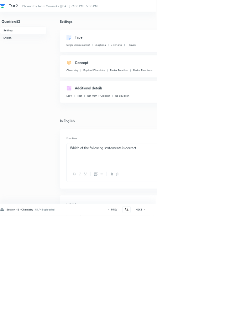
checkbox input "true"
click at [218, 318] on icon at bounding box center [218, 316] width 2 height 3
type input "55"
checkbox input "false"
checkbox input "true"
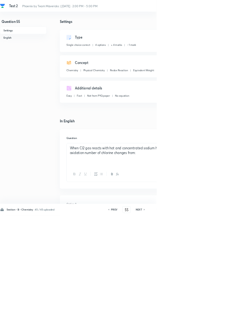
click at [218, 318] on icon at bounding box center [218, 316] width 2 height 3
type input "56"
checkbox input "false"
checkbox input "true"
click at [218, 318] on icon at bounding box center [218, 316] width 2 height 3
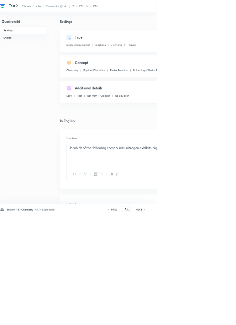
type input "57"
checkbox input "false"
checkbox input "true"
click at [212, 319] on h6 "NEXT" at bounding box center [210, 317] width 10 height 6
type input "58"
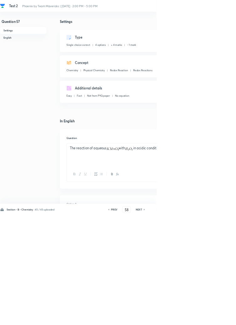
checkbox input "false"
checkbox input "true"
click at [218, 318] on icon at bounding box center [218, 316] width 2 height 3
type input "59"
checkbox input "false"
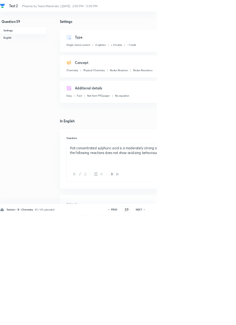
checkbox input "true"
click at [212, 319] on h6 "NEXT" at bounding box center [210, 317] width 10 height 6
type input "60"
checkbox input "false"
checkbox input "true"
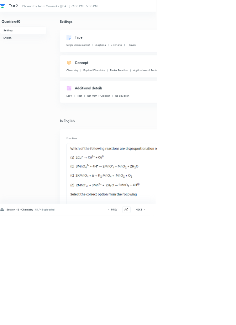
click at [213, 319] on h6 "NEXT" at bounding box center [210, 317] width 10 height 6
type input "61"
checkbox input "false"
checkbox input "true"
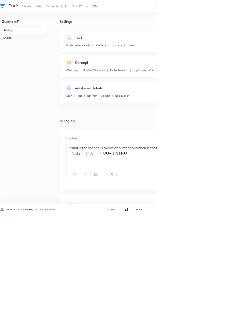
click at [213, 319] on h6 "NEXT" at bounding box center [210, 317] width 10 height 6
type input "62"
checkbox input "true"
click at [213, 319] on h6 "NEXT" at bounding box center [210, 317] width 10 height 6
type input "63"
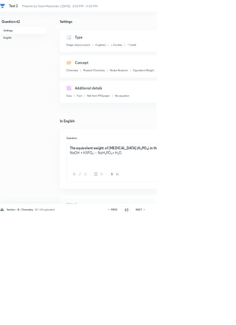
checkbox input "false"
checkbox input "true"
click at [211, 319] on h6 "NEXT" at bounding box center [210, 317] width 10 height 6
type input "64"
checkbox input "false"
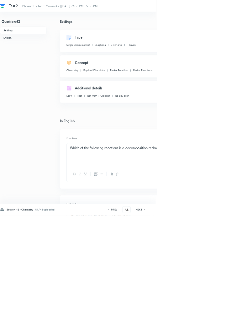
checkbox input "true"
click at [212, 319] on h6 "NEXT" at bounding box center [210, 317] width 10 height 6
type input "65"
checkbox input "false"
checkbox input "true"
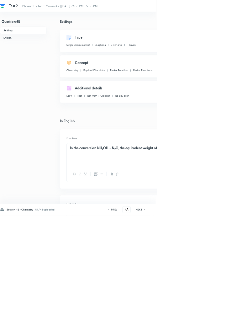
click at [213, 319] on h6 "NEXT" at bounding box center [210, 317] width 10 height 6
type input "66"
checkbox input "false"
checkbox input "true"
click at [213, 319] on h6 "NEXT" at bounding box center [210, 317] width 10 height 6
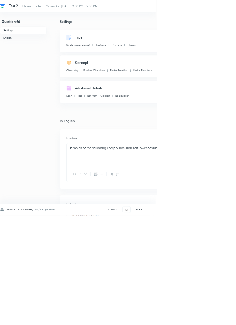
type input "67"
checkbox input "false"
checkbox input "true"
click at [218, 317] on icon at bounding box center [217, 316] width 1 height 2
type input "68"
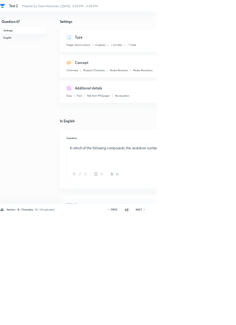
checkbox input "false"
checkbox input "true"
click at [210, 319] on h6 "NEXT" at bounding box center [210, 317] width 10 height 6
type input "69"
checkbox input "true"
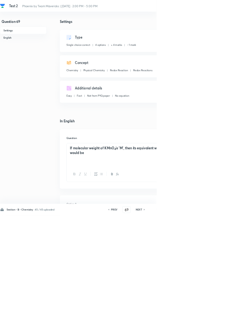
click at [165, 317] on icon at bounding box center [164, 316] width 1 height 2
type input "68"
checkbox input "true"
click at [218, 318] on icon at bounding box center [218, 316] width 2 height 3
type input "69"
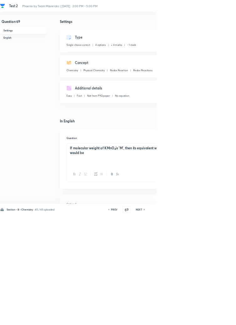
checkbox input "true"
click at [212, 319] on h6 "NEXT" at bounding box center [210, 317] width 10 height 6
type input "70"
checkbox input "false"
checkbox input "true"
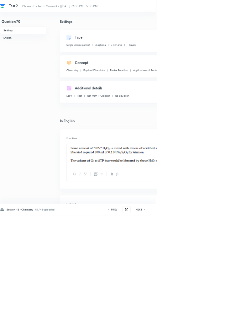
click at [218, 318] on icon at bounding box center [218, 316] width 2 height 3
type input "71"
checkbox input "false"
checkbox input "true"
click at [171, 319] on h6 "PREV" at bounding box center [173, 317] width 10 height 6
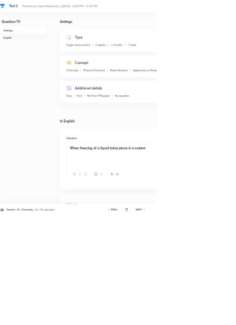
type input "70"
checkbox input "false"
checkbox input "true"
click at [213, 319] on h6 "NEXT" at bounding box center [210, 317] width 10 height 6
type input "71"
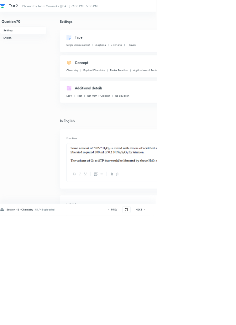
checkbox input "false"
checkbox input "true"
click at [218, 318] on icon at bounding box center [218, 316] width 2 height 3
type input "72"
checkbox input "false"
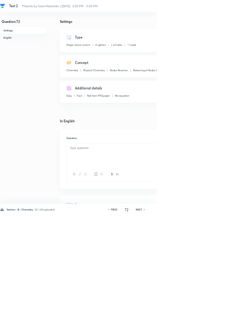
checkbox input "true"
click at [218, 317] on icon at bounding box center [217, 316] width 1 height 2
type input "73"
checkbox input "false"
checkbox input "true"
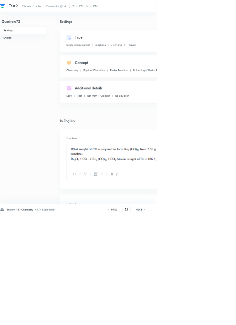
click at [212, 319] on h6 "NEXT" at bounding box center [210, 317] width 10 height 6
type input "74"
checkbox input "false"
checkbox input "true"
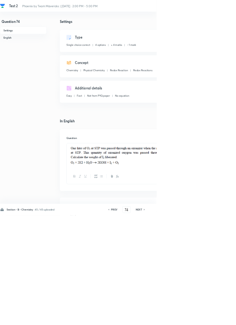
click at [218, 318] on icon at bounding box center [218, 316] width 2 height 3
type input "75"
checkbox input "false"
checkbox input "true"
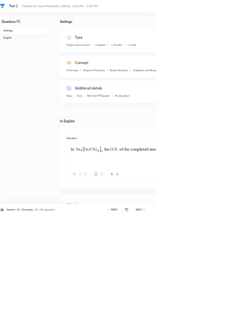
click at [213, 319] on h6 "NEXT" at bounding box center [210, 317] width 10 height 6
type input "76"
checkbox input "false"
checkbox input "true"
click at [218, 318] on icon at bounding box center [218, 316] width 2 height 3
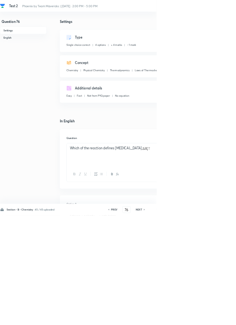
type input "77"
checkbox input "false"
checkbox input "true"
click at [218, 317] on icon at bounding box center [217, 316] width 1 height 2
type input "78"
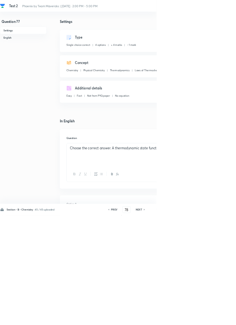
checkbox input "false"
checkbox input "true"
click at [218, 318] on icon at bounding box center [218, 316] width 2 height 3
type input "79"
checkbox input "false"
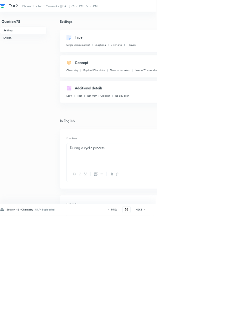
checkbox input "true"
click at [218, 318] on icon at bounding box center [218, 316] width 2 height 3
type input "80"
checkbox input "false"
checkbox input "true"
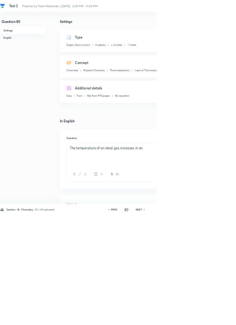
click at [218, 317] on icon at bounding box center [217, 316] width 1 height 2
type input "81"
checkbox input "false"
checkbox input "true"
click at [218, 317] on icon at bounding box center [217, 316] width 1 height 2
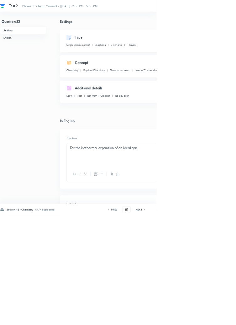
type input "82"
checkbox input "false"
checkbox input "true"
click at [218, 318] on icon at bounding box center [218, 316] width 2 height 3
type input "83"
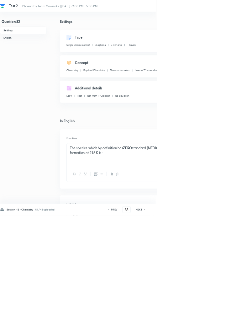
checkbox input "false"
checkbox input "true"
click at [219, 318] on icon at bounding box center [218, 316] width 2 height 3
type input "84"
checkbox input "false"
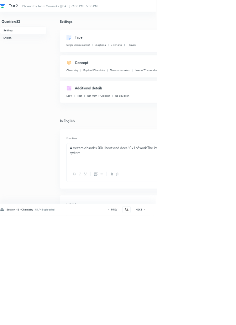
checkbox input "true"
click at [211, 319] on h6 "NEXT" at bounding box center [210, 317] width 10 height 6
type input "85"
checkbox input "false"
checkbox input "true"
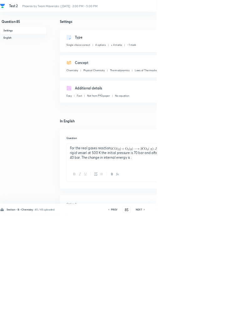
click at [218, 318] on icon at bounding box center [218, 316] width 2 height 3
type input "86"
checkbox input "true"
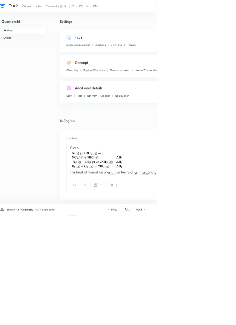
click at [218, 318] on icon at bounding box center [218, 316] width 2 height 3
type input "87"
checkbox input "false"
checkbox input "true"
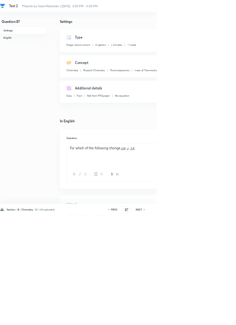
click at [218, 317] on icon at bounding box center [217, 316] width 1 height 2
type input "88"
checkbox input "false"
checkbox input "true"
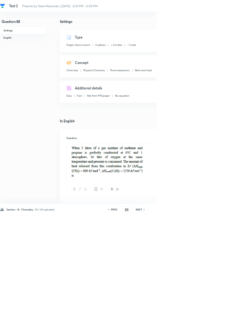
click at [218, 318] on icon at bounding box center [218, 316] width 2 height 3
type input "89"
checkbox input "true"
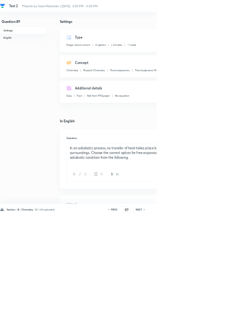
click at [218, 317] on icon at bounding box center [217, 316] width 1 height 2
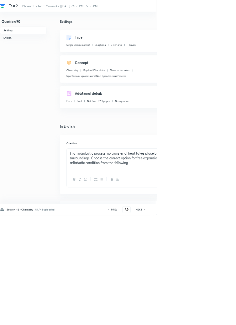
type input "90"
checkbox input "false"
checkbox input "true"
click at [218, 317] on icon at bounding box center [217, 316] width 1 height 2
type input "91"
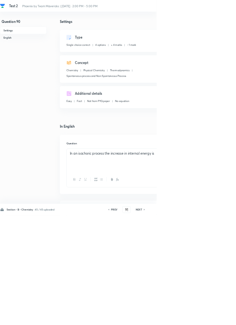
checkbox input "true"
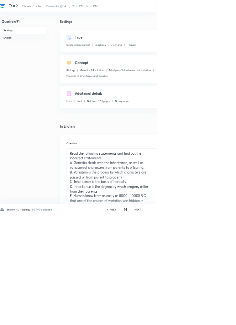
click at [171, 319] on h6 "PREV" at bounding box center [171, 317] width 10 height 6
type input "90"
checkbox input "true"
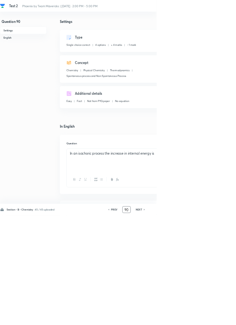
click at [196, 322] on input "90" at bounding box center [191, 316] width 12 height 11
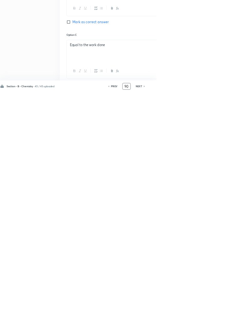
scroll to position [298, 0]
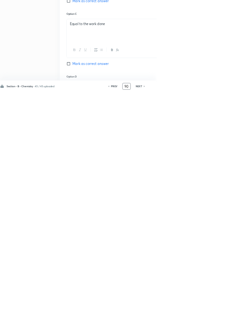
type input "9"
